Goal: Task Accomplishment & Management: Complete application form

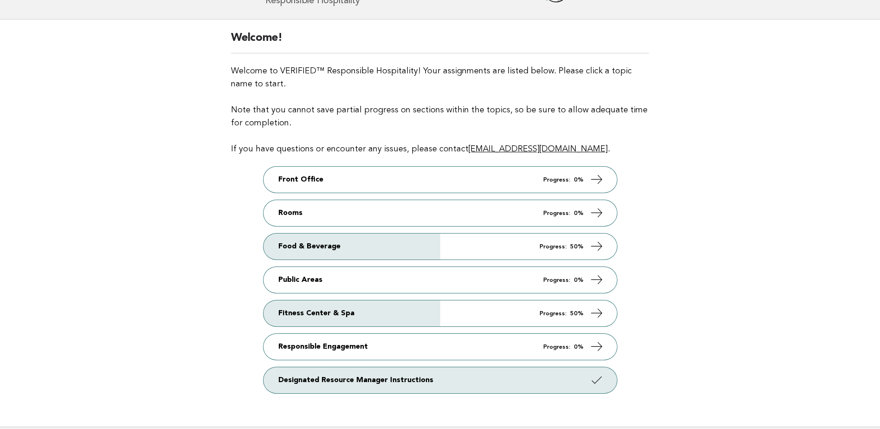
scroll to position [93, 0]
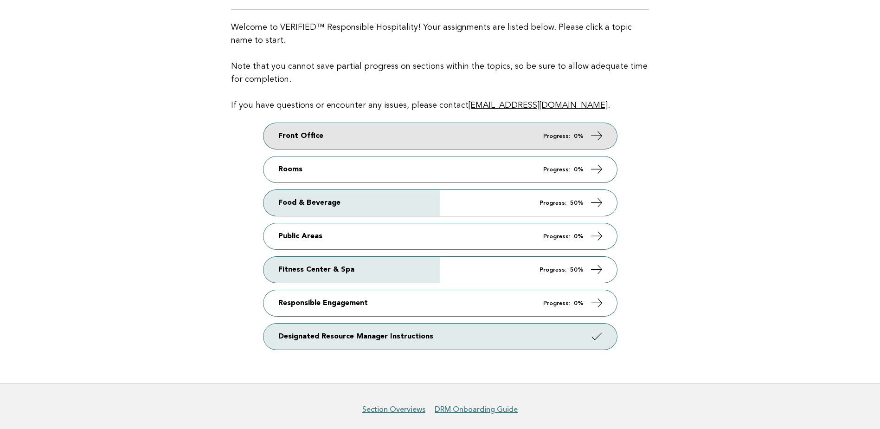
drag, startPoint x: 354, startPoint y: 134, endPoint x: 391, endPoint y: 133, distance: 36.7
click at [354, 134] on link "Front Office Progress: 0%" at bounding box center [439, 136] width 353 height 26
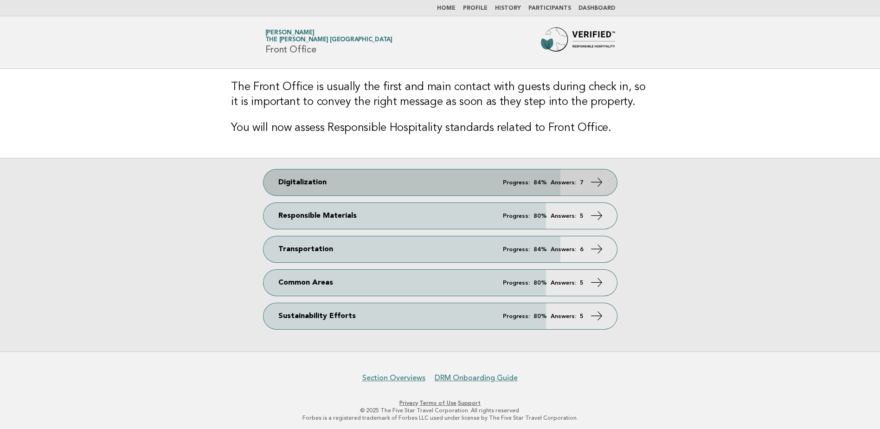
click at [377, 184] on link "Digitalization Progress: 84% Answers: 7" at bounding box center [439, 182] width 353 height 26
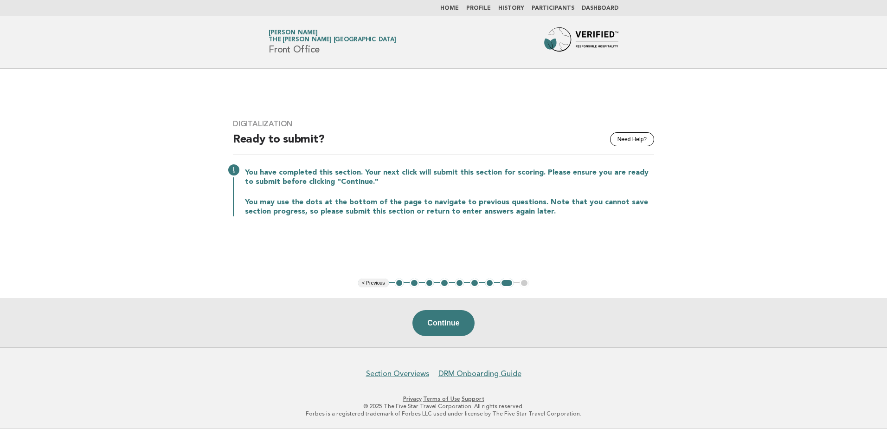
click at [453, 7] on link "Home" at bounding box center [449, 9] width 19 height 6
click at [458, 6] on link "Home" at bounding box center [449, 9] width 19 height 6
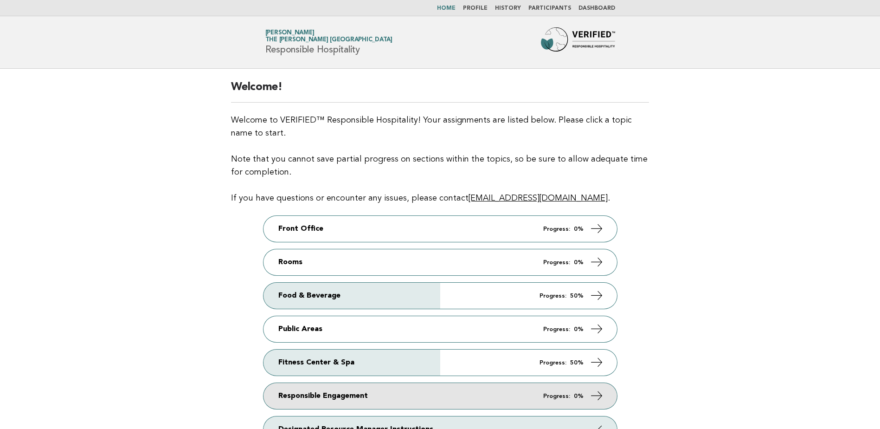
click at [463, 396] on link "Responsible Engagement Progress: 0%" at bounding box center [439, 396] width 353 height 26
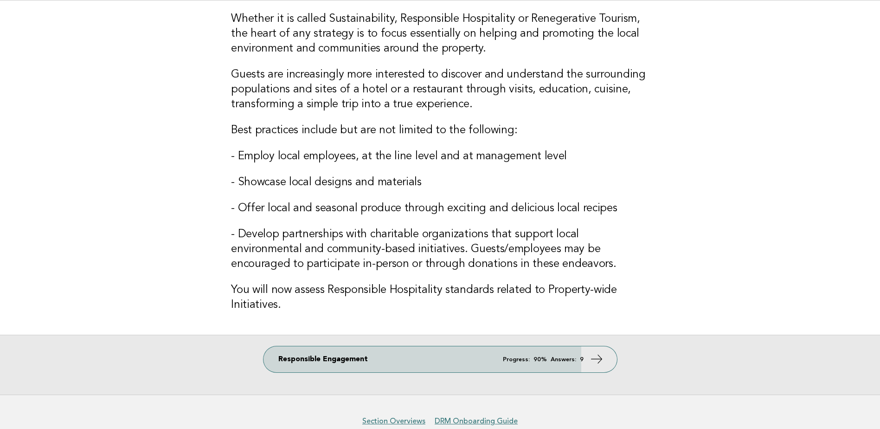
scroll to position [93, 0]
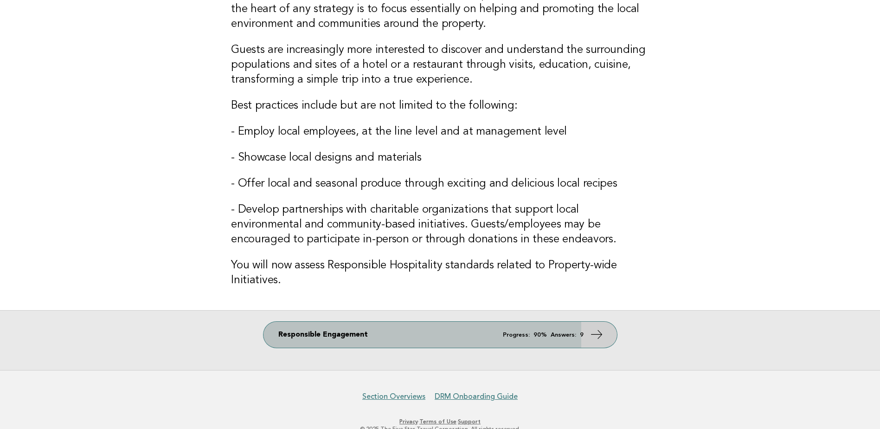
click at [477, 337] on link "Responsible Engagement Progress: 90% Answers: 9" at bounding box center [439, 334] width 353 height 26
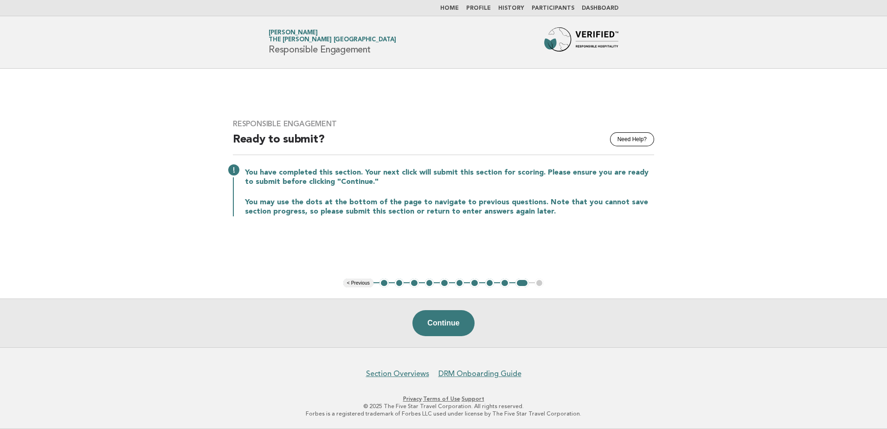
click at [381, 281] on button "1" at bounding box center [383, 282] width 9 height 9
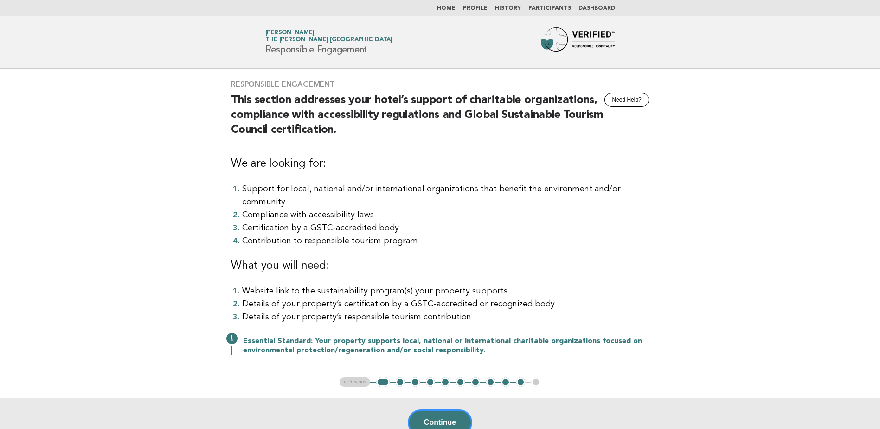
click at [400, 377] on button "2" at bounding box center [400, 381] width 9 height 9
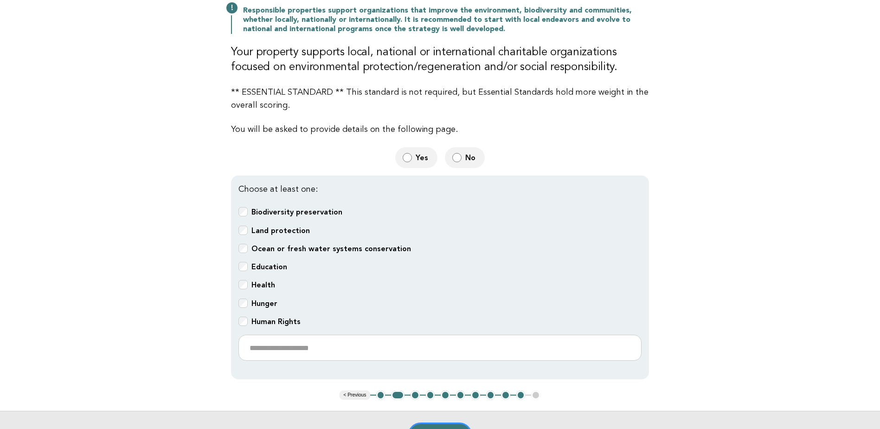
scroll to position [139, 0]
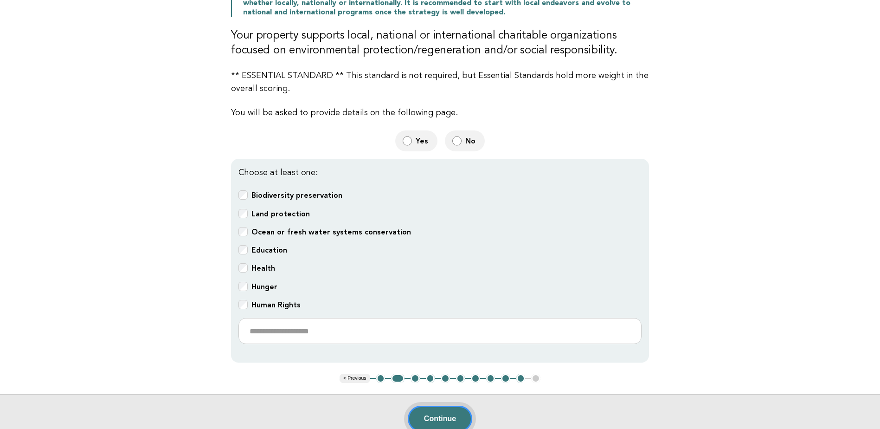
click at [421, 409] on button "Continue" at bounding box center [440, 418] width 64 height 26
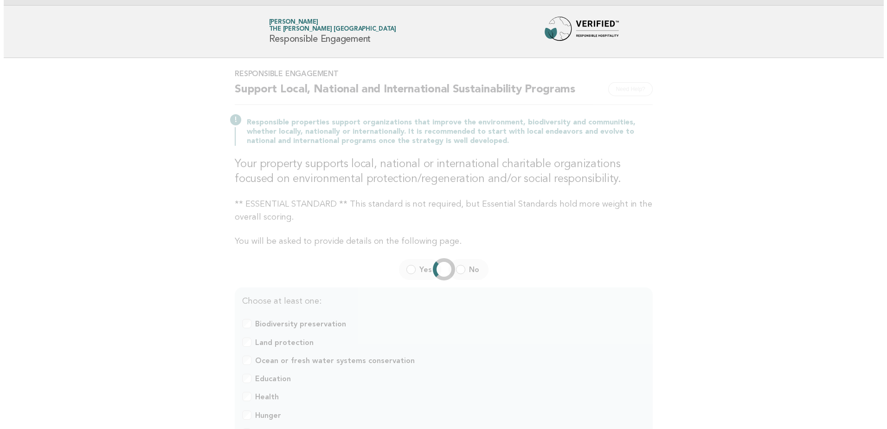
scroll to position [0, 0]
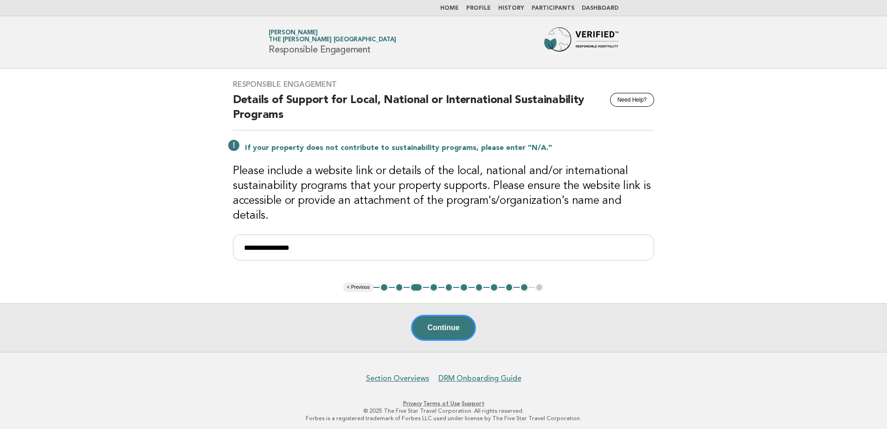
click at [445, 327] on button "Continue" at bounding box center [443, 327] width 64 height 26
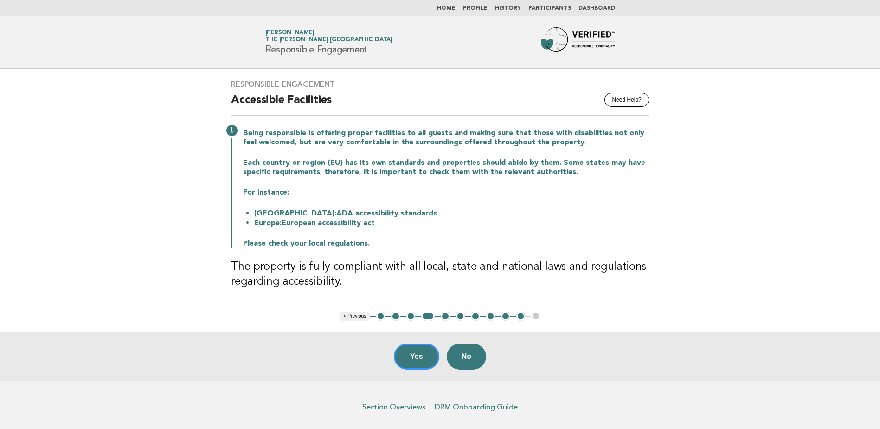
drag, startPoint x: 376, startPoint y: 208, endPoint x: 395, endPoint y: 208, distance: 18.6
click at [376, 208] on li "United States: ADA accessibility standards" at bounding box center [451, 213] width 395 height 10
click at [381, 210] on link "ADA accessibility standards" at bounding box center [386, 213] width 101 height 7
click at [444, 314] on button "5" at bounding box center [445, 315] width 9 height 9
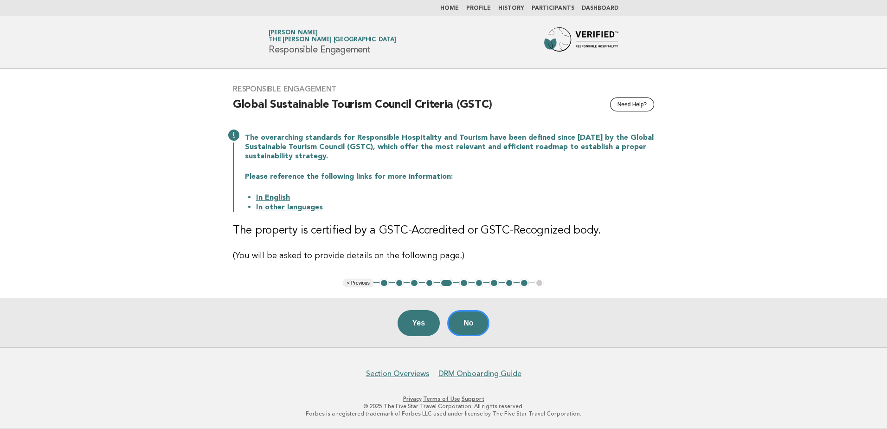
click at [293, 206] on link "In other languages" at bounding box center [289, 207] width 67 height 7
click at [467, 319] on button "No" at bounding box center [468, 323] width 42 height 26
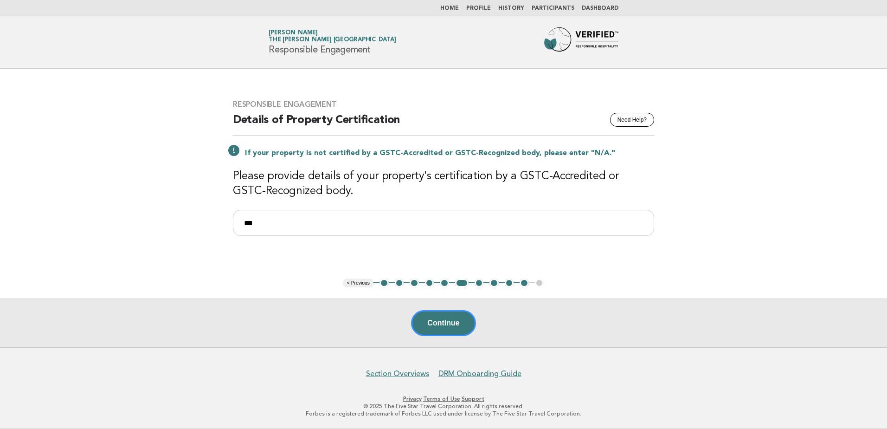
click at [461, 324] on button "Continue" at bounding box center [443, 323] width 64 height 26
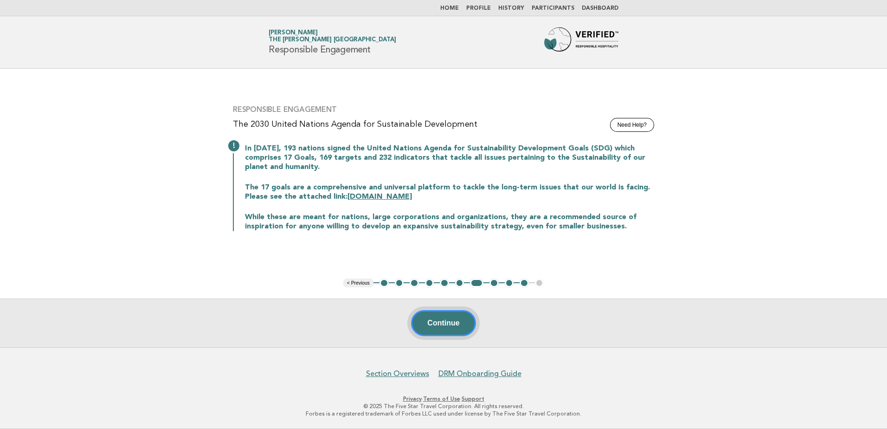
click at [461, 324] on button "Continue" at bounding box center [443, 323] width 64 height 26
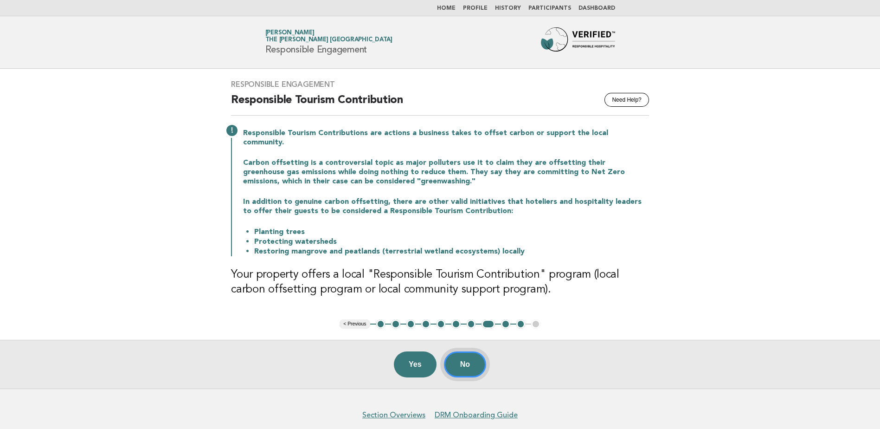
click at [468, 354] on button "No" at bounding box center [465, 364] width 42 height 26
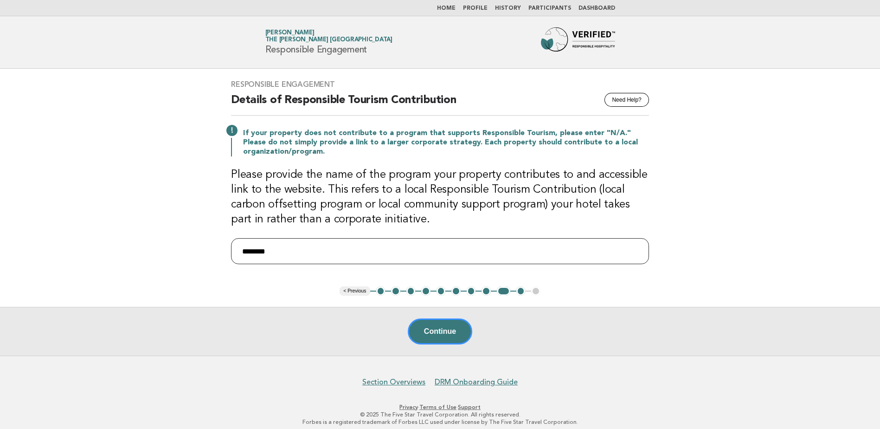
click at [333, 249] on input "********" at bounding box center [440, 251] width 418 height 26
type input "*"
type input "*****"
click at [436, 332] on button "Continue" at bounding box center [440, 331] width 64 height 26
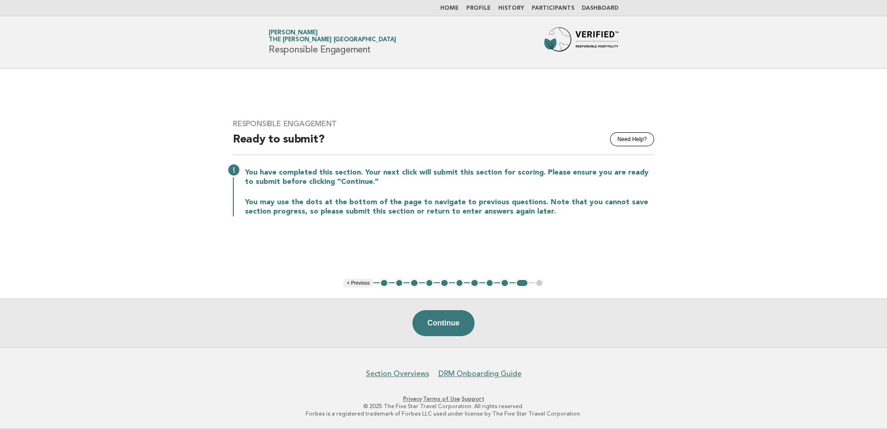
click at [453, 11] on link "Home" at bounding box center [449, 9] width 19 height 6
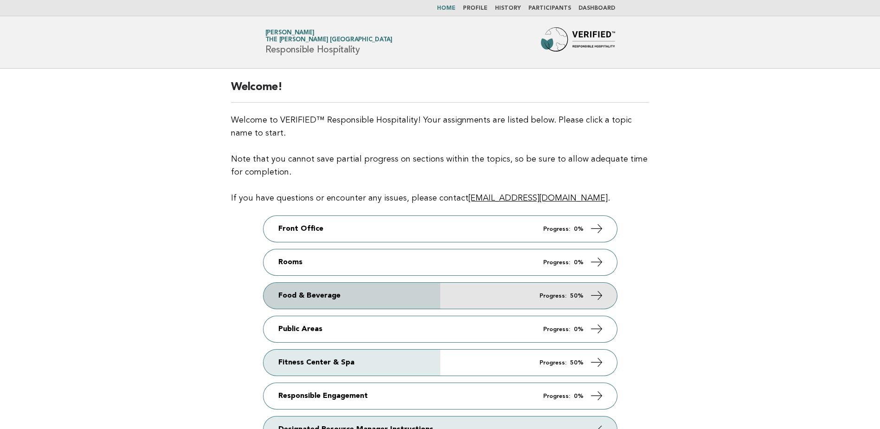
click at [393, 291] on link "Food & Beverage Progress: 50%" at bounding box center [439, 295] width 353 height 26
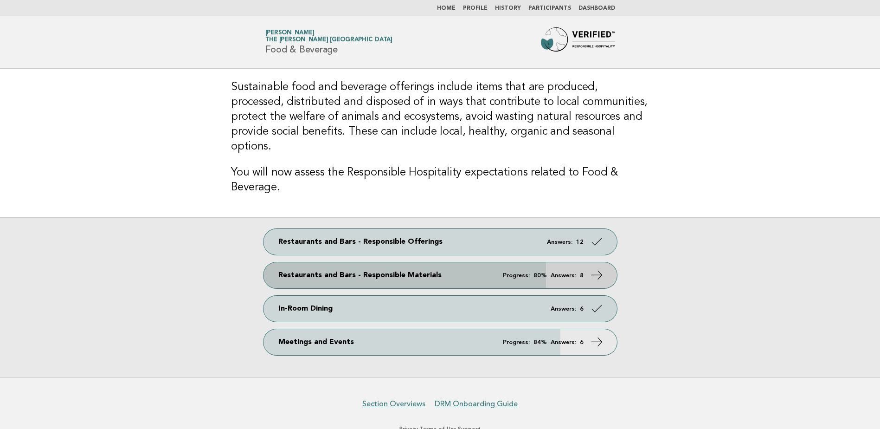
click at [388, 263] on link "Restaurants and Bars - Responsible Materials Progress: 80% Answers: 8" at bounding box center [439, 275] width 353 height 26
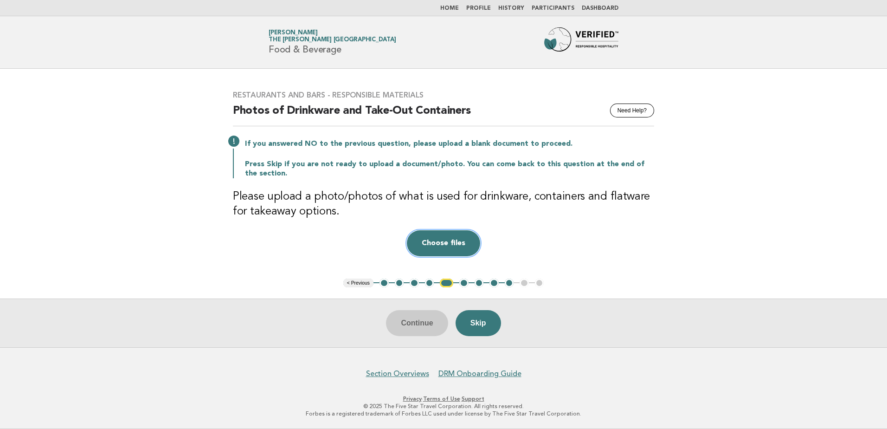
click at [440, 240] on button "Choose files" at bounding box center [443, 243] width 73 height 26
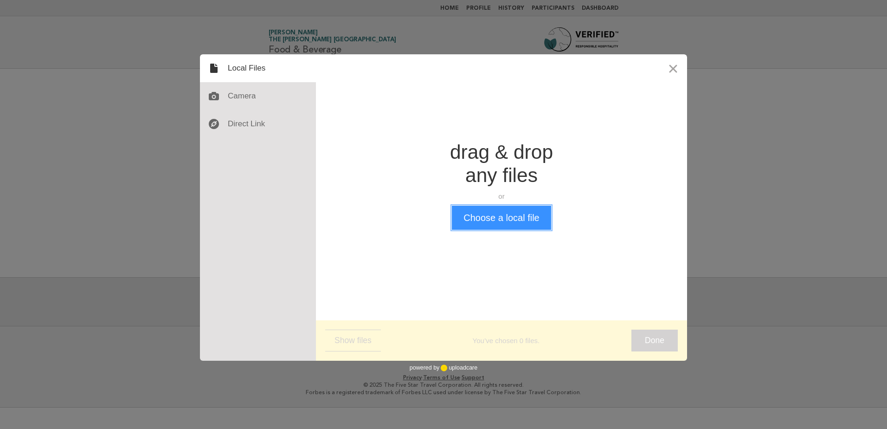
click at [500, 214] on button "Choose a local file" at bounding box center [501, 217] width 99 height 24
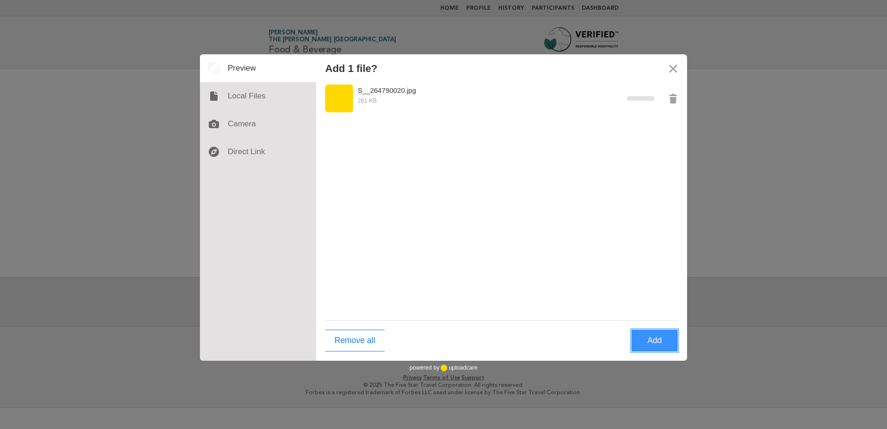
click at [654, 342] on button "Add" at bounding box center [654, 340] width 46 height 22
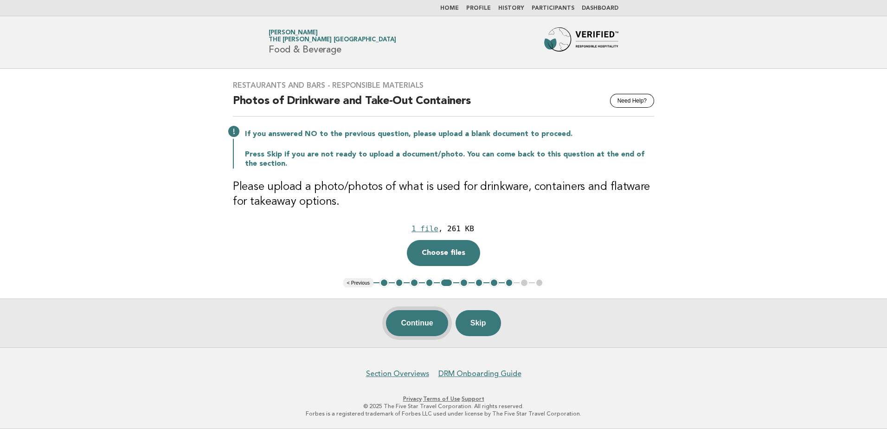
click at [393, 320] on button "Continue" at bounding box center [417, 323] width 62 height 26
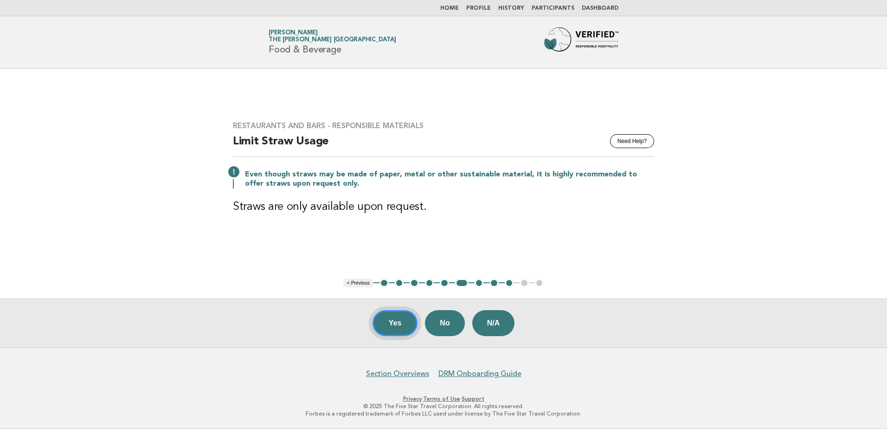
click at [395, 325] on button "Yes" at bounding box center [394, 323] width 45 height 26
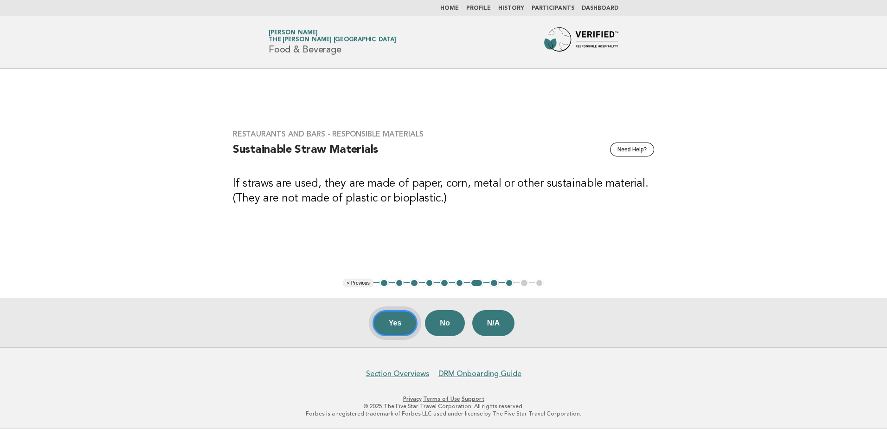
click at [394, 323] on button "Yes" at bounding box center [394, 323] width 45 height 26
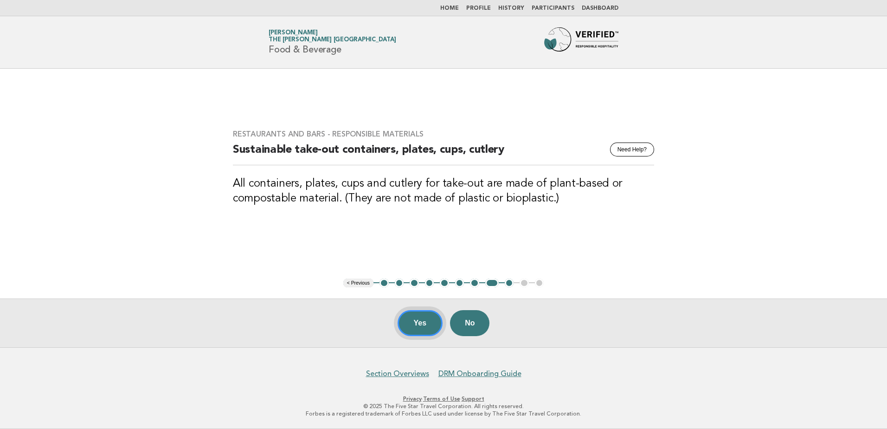
click at [422, 324] on button "Yes" at bounding box center [419, 323] width 45 height 26
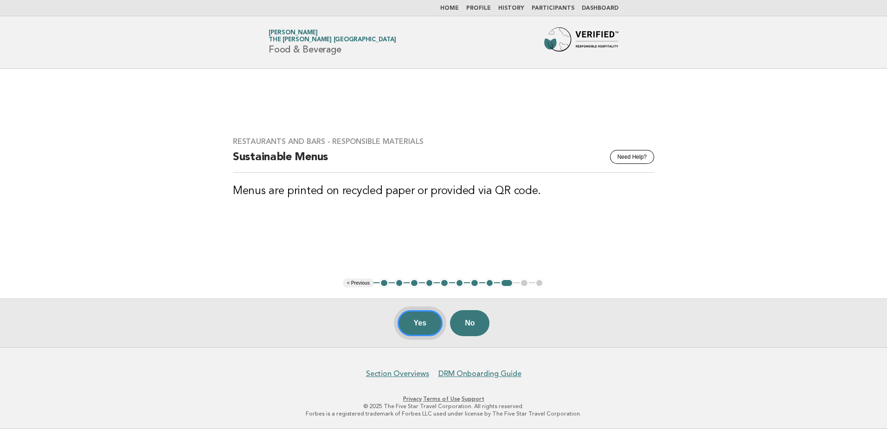
click at [416, 323] on button "Yes" at bounding box center [419, 323] width 45 height 26
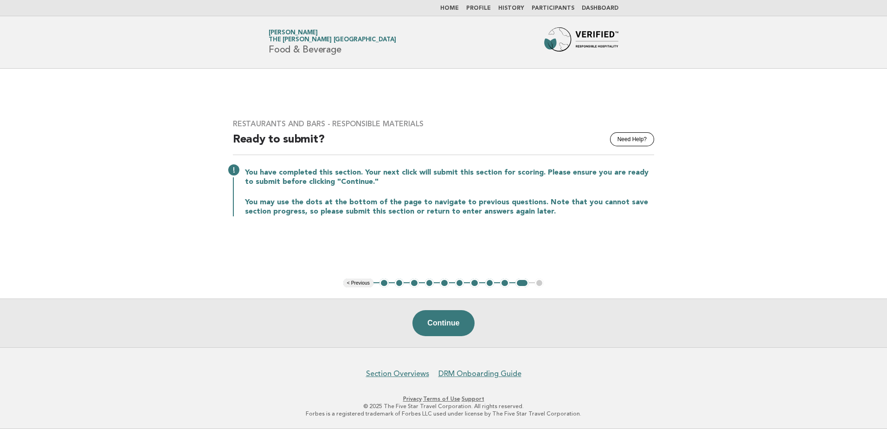
click at [459, 7] on link "Home" at bounding box center [449, 9] width 19 height 6
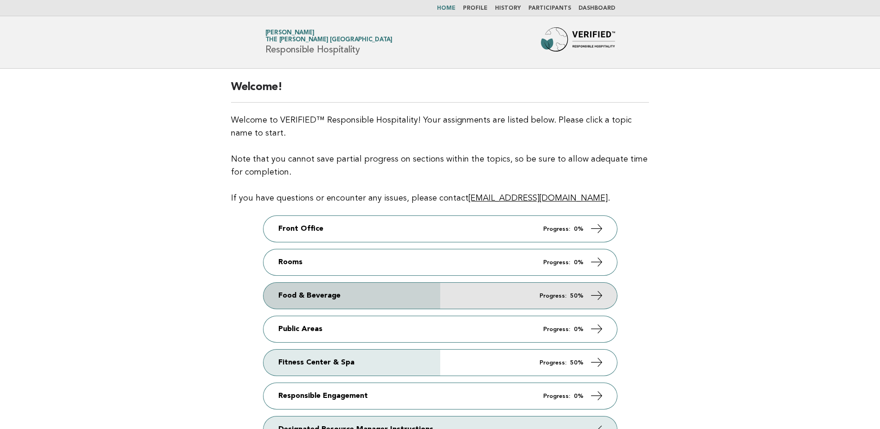
click at [549, 295] on em "Progress:" at bounding box center [552, 296] width 27 height 6
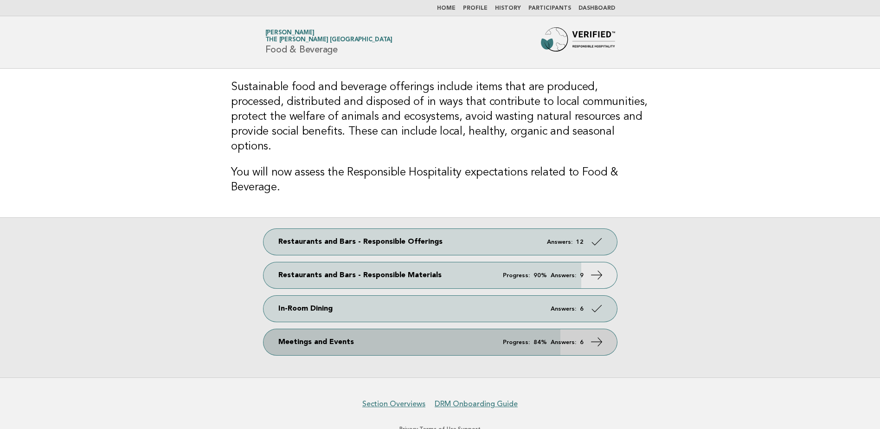
click at [501, 329] on link "Meetings and Events Progress: 84% Answers: 6" at bounding box center [439, 342] width 353 height 26
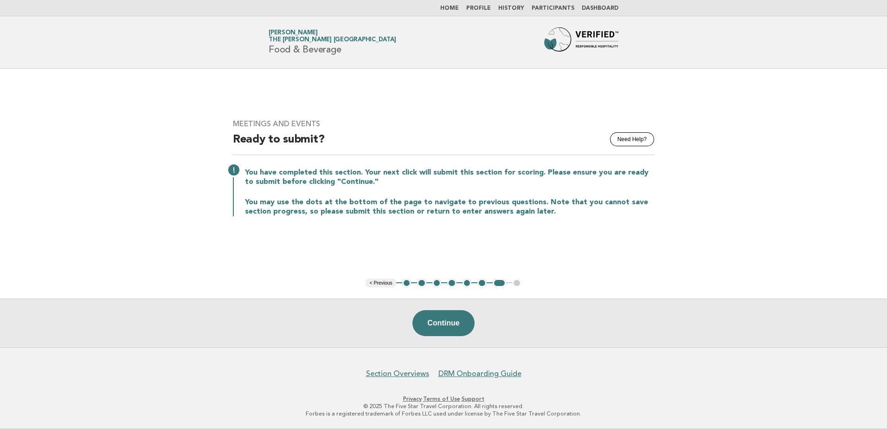
click at [406, 284] on button "1" at bounding box center [406, 282] width 9 height 9
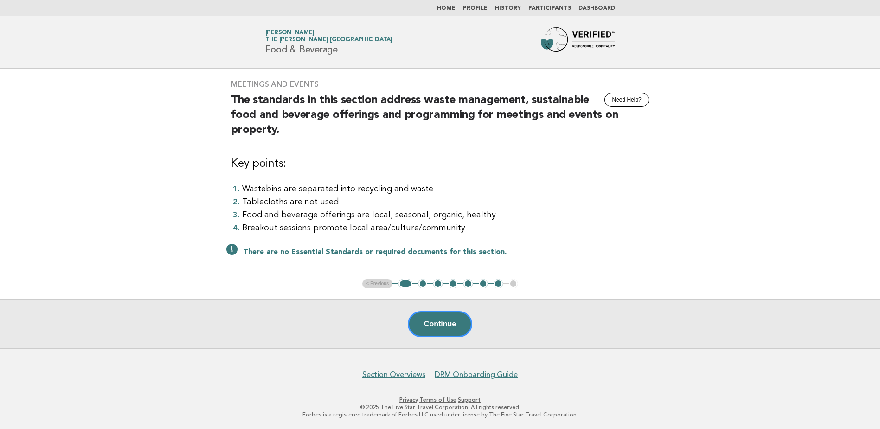
click at [423, 285] on button "2" at bounding box center [422, 283] width 9 height 9
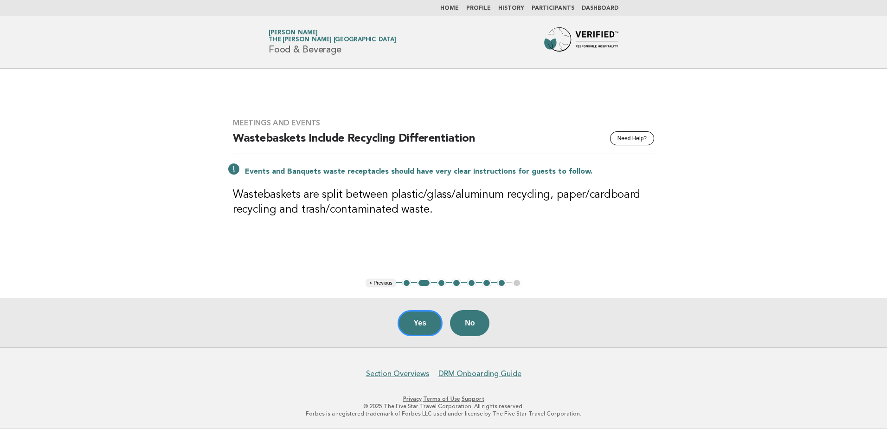
click at [442, 284] on button "3" at bounding box center [441, 282] width 9 height 9
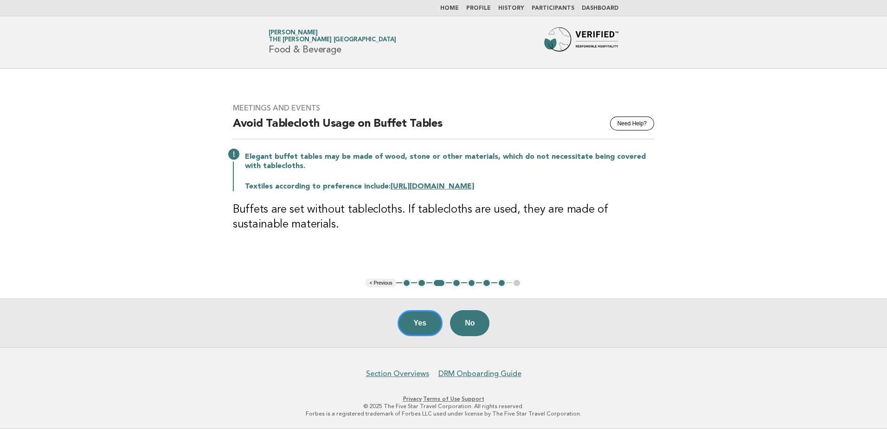
click at [454, 285] on button "4" at bounding box center [456, 282] width 9 height 9
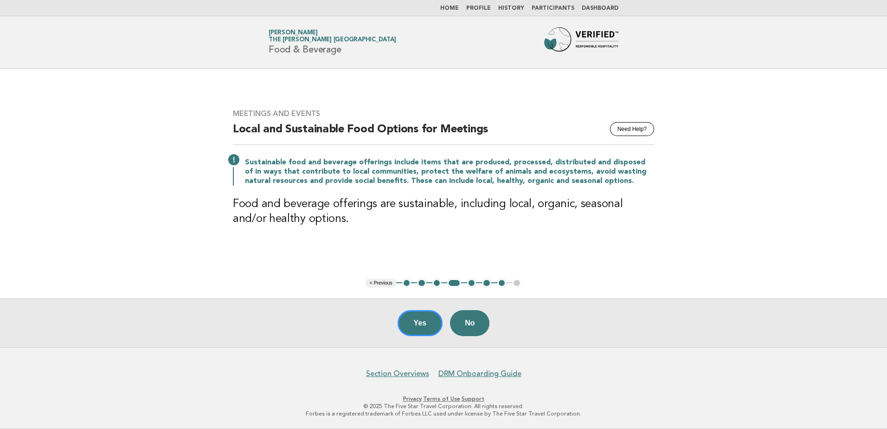
click at [470, 282] on button "5" at bounding box center [471, 282] width 9 height 9
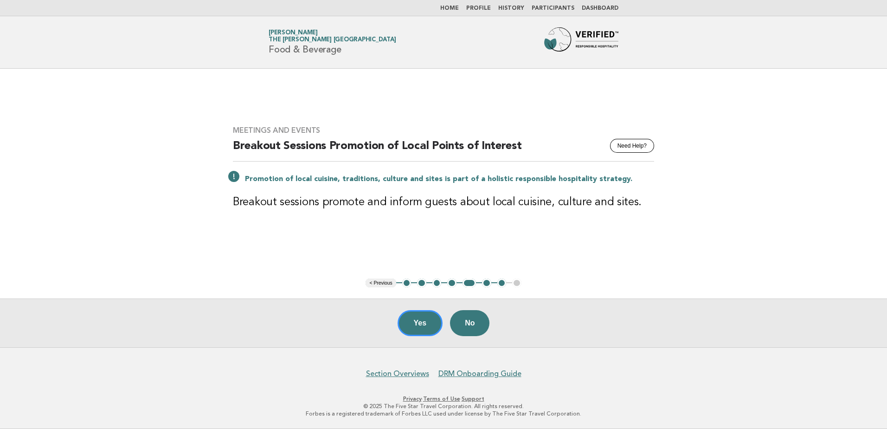
click at [487, 284] on button "6" at bounding box center [486, 282] width 9 height 9
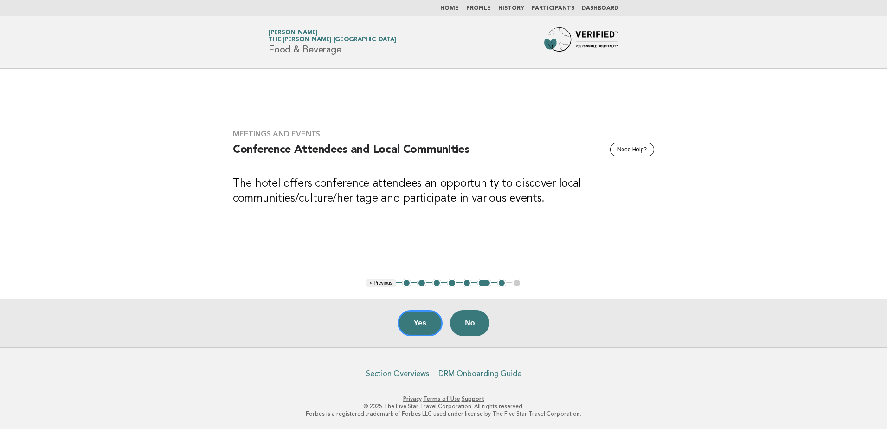
click at [502, 284] on button "7" at bounding box center [501, 282] width 9 height 9
click at [500, 283] on button "7" at bounding box center [501, 282] width 9 height 9
click at [420, 321] on button "Yes" at bounding box center [419, 323] width 45 height 26
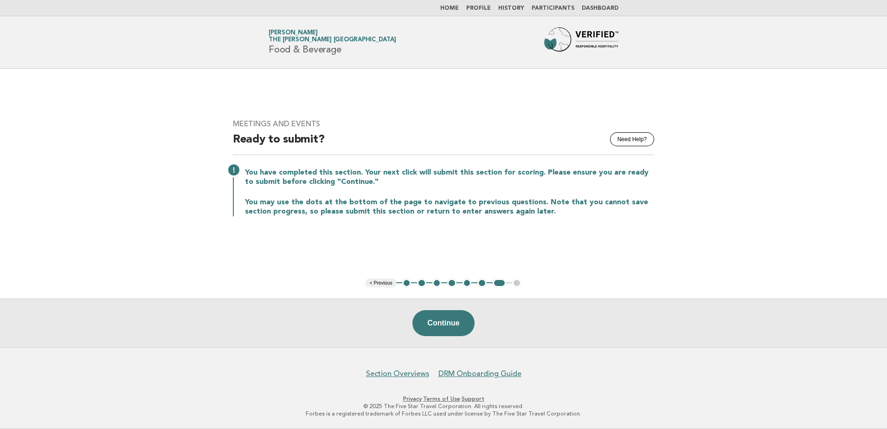
click at [459, 6] on link "Home" at bounding box center [449, 9] width 19 height 6
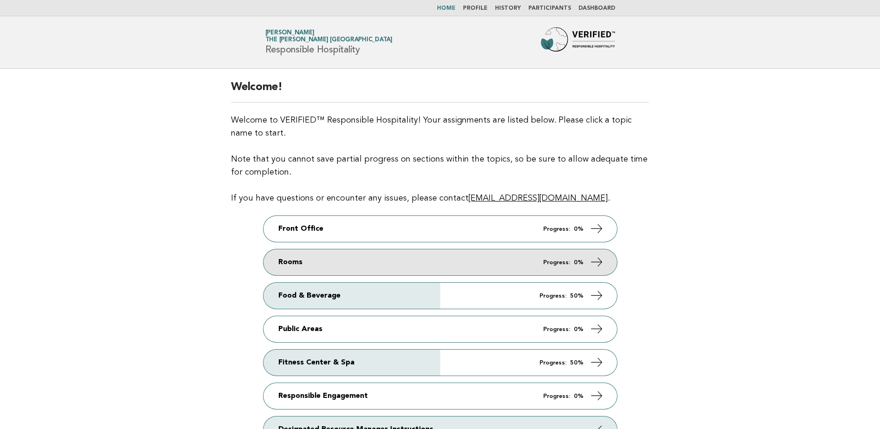
drag, startPoint x: 348, startPoint y: 262, endPoint x: 536, endPoint y: 260, distance: 188.3
click at [348, 262] on link "Rooms Progress: 0%" at bounding box center [439, 262] width 353 height 26
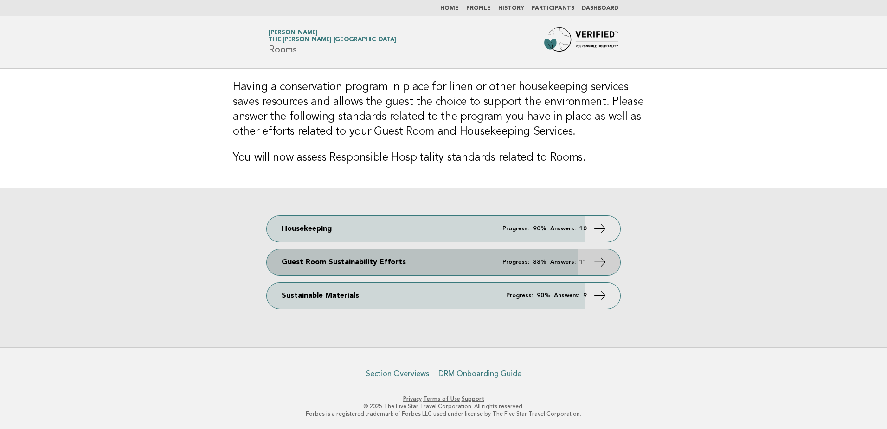
click at [469, 263] on link "Guest Room Sustainability Efforts Progress: 88% Answers: 11" at bounding box center [443, 262] width 353 height 26
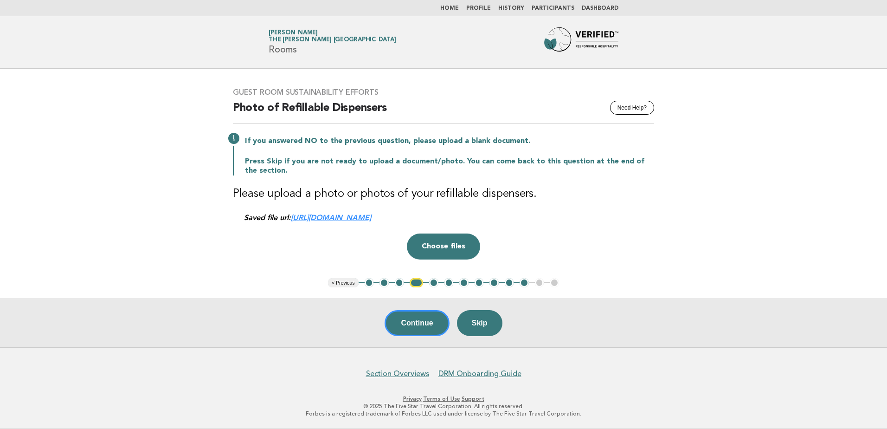
drag, startPoint x: 369, startPoint y: 284, endPoint x: 378, endPoint y: 287, distance: 9.8
click at [369, 284] on button "1" at bounding box center [369, 282] width 9 height 9
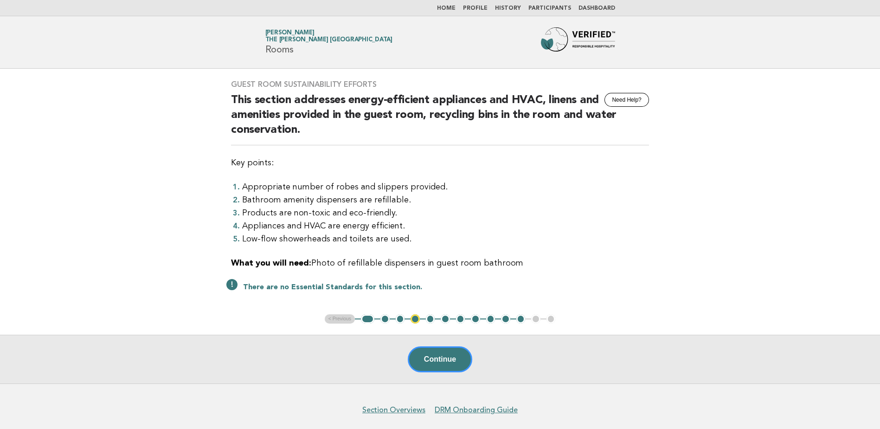
click at [381, 318] on button "2" at bounding box center [384, 318] width 9 height 9
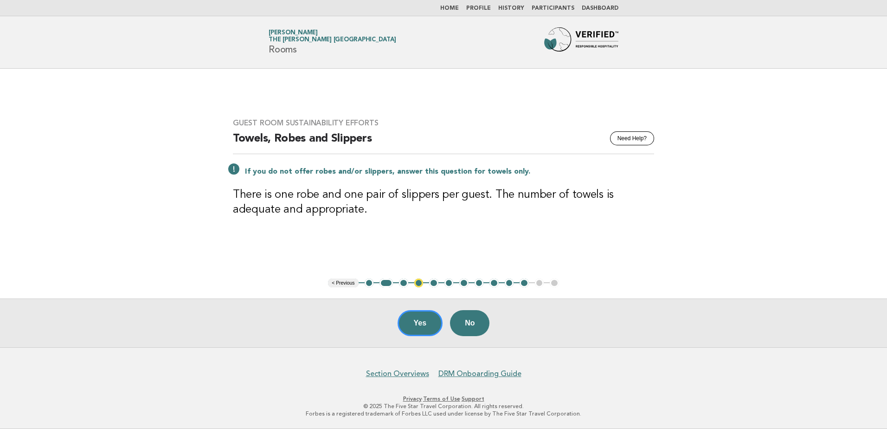
click at [404, 282] on button "3" at bounding box center [403, 282] width 9 height 9
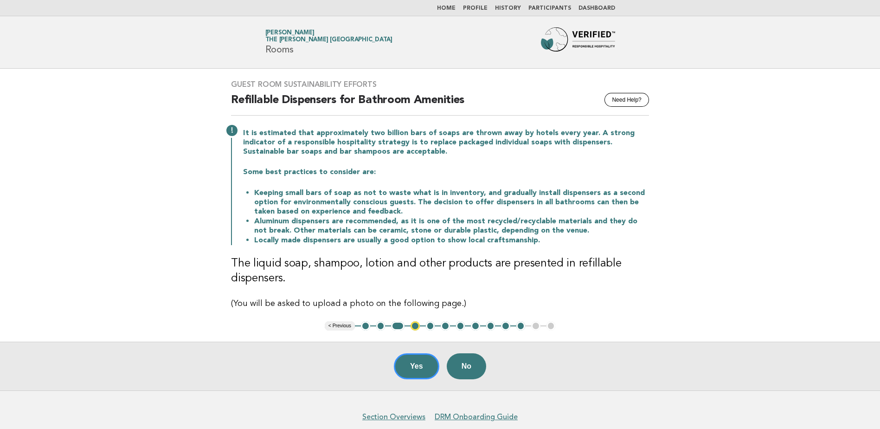
click at [429, 327] on button "5" at bounding box center [430, 325] width 9 height 9
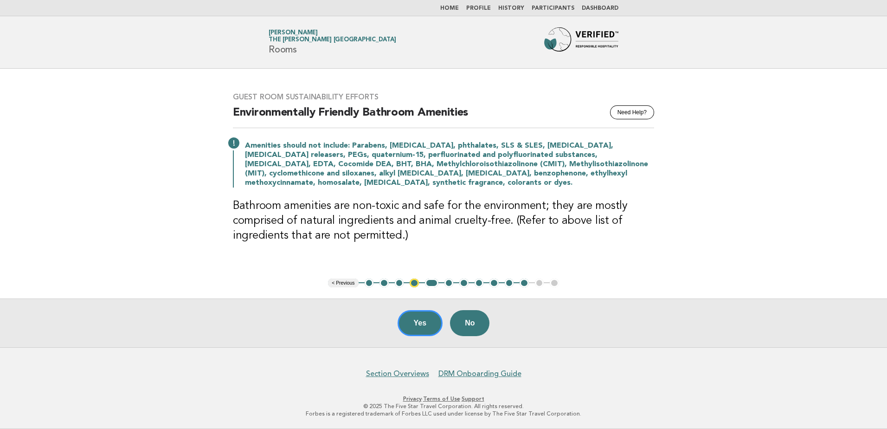
click at [432, 283] on button "5" at bounding box center [431, 282] width 13 height 9
click at [448, 283] on button "6" at bounding box center [448, 282] width 9 height 9
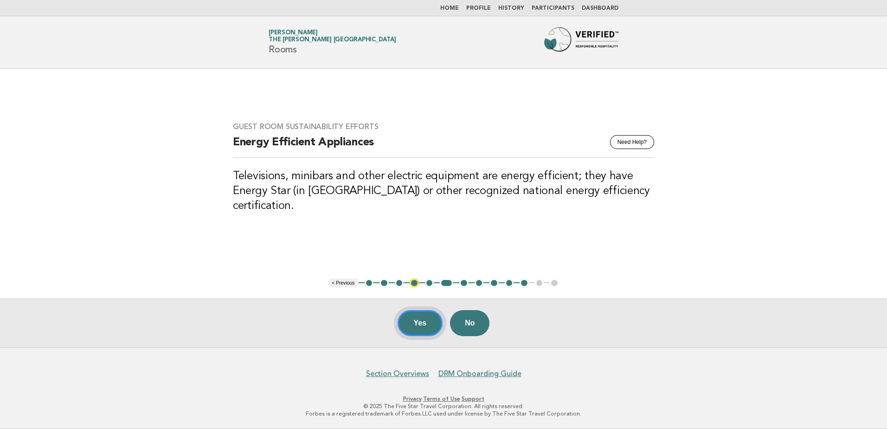
click at [410, 321] on button "Yes" at bounding box center [419, 323] width 45 height 26
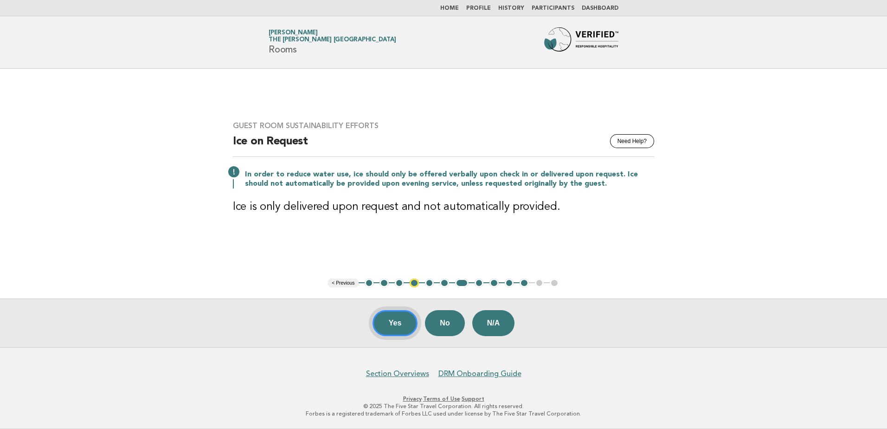
click at [397, 330] on button "Yes" at bounding box center [394, 323] width 45 height 26
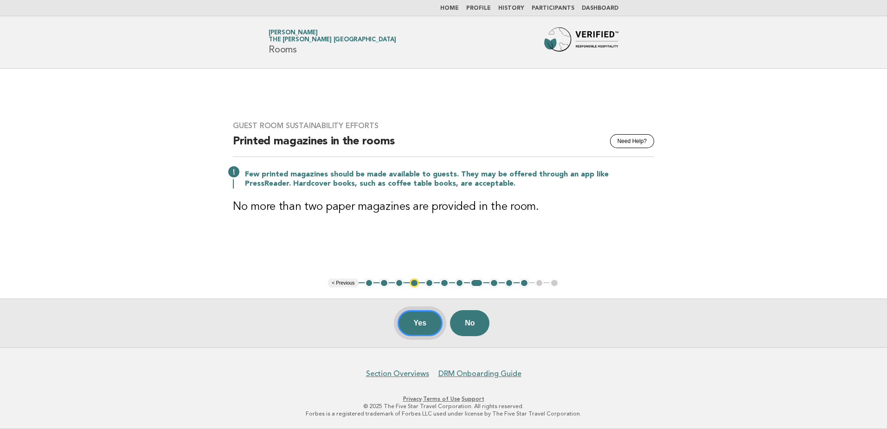
click at [417, 320] on button "Yes" at bounding box center [419, 323] width 45 height 26
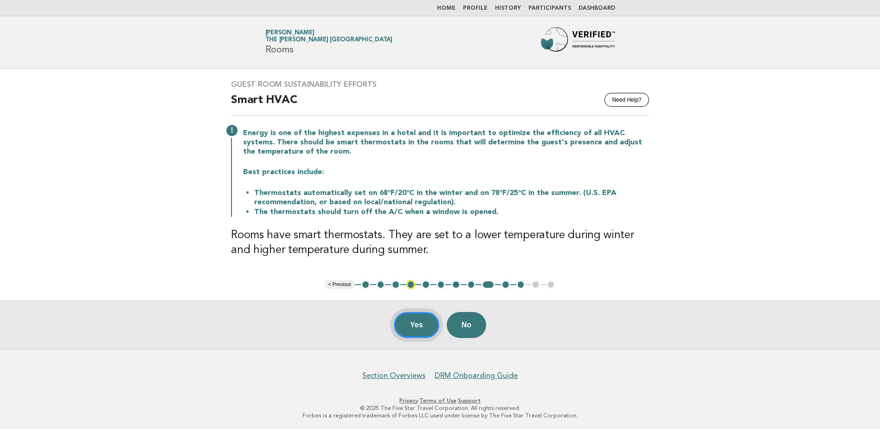
click at [410, 322] on button "Yes" at bounding box center [416, 325] width 45 height 26
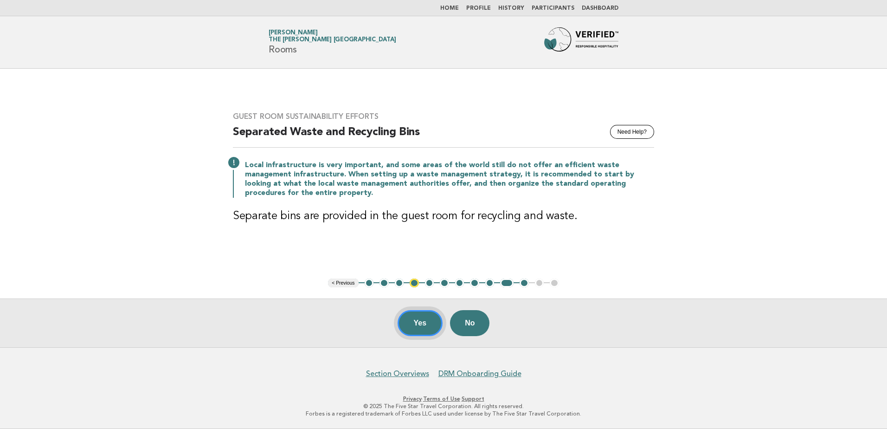
click at [422, 324] on button "Yes" at bounding box center [419, 323] width 45 height 26
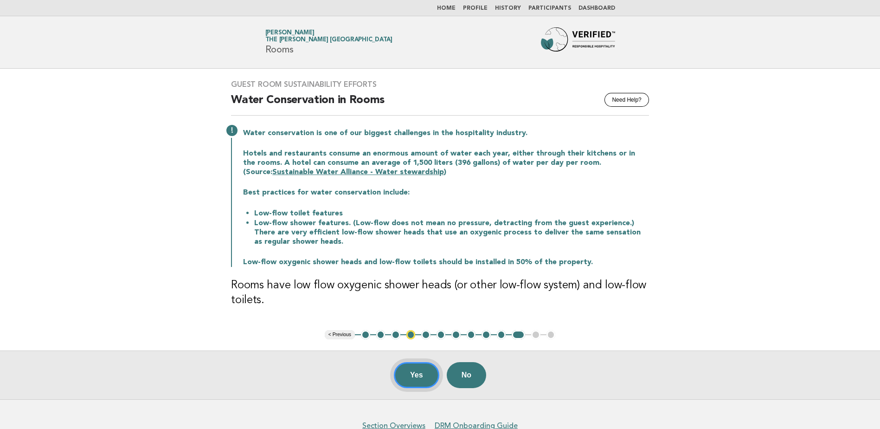
click at [409, 370] on button "Yes" at bounding box center [416, 375] width 45 height 26
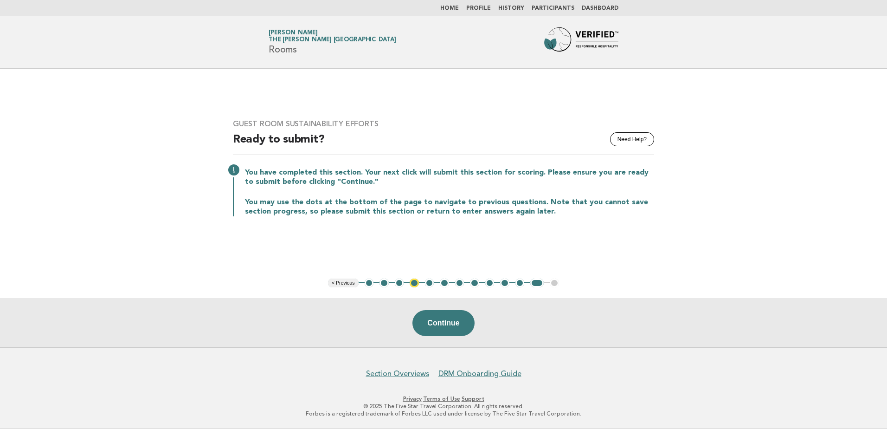
click at [459, 8] on link "Home" at bounding box center [449, 9] width 19 height 6
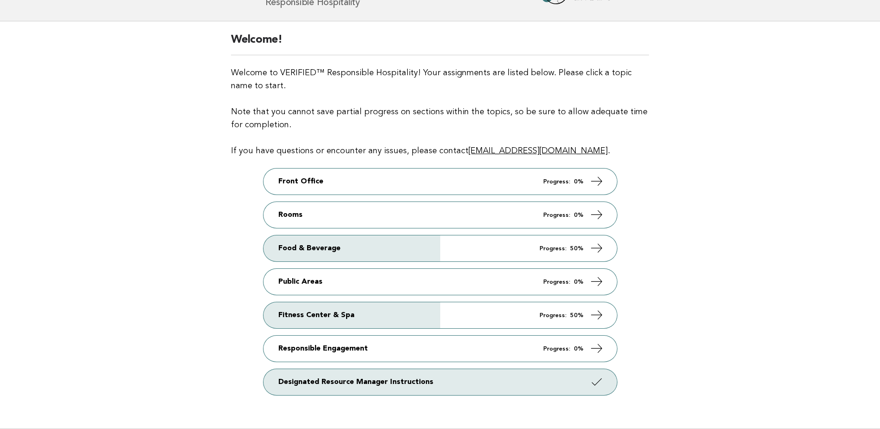
scroll to position [128, 0]
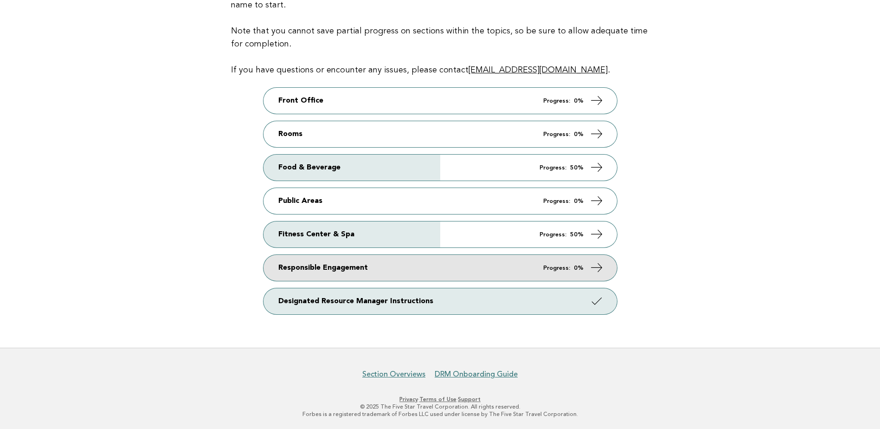
click at [381, 269] on link "Responsible Engagement Progress: 0%" at bounding box center [439, 268] width 353 height 26
